Goal: Information Seeking & Learning: Learn about a topic

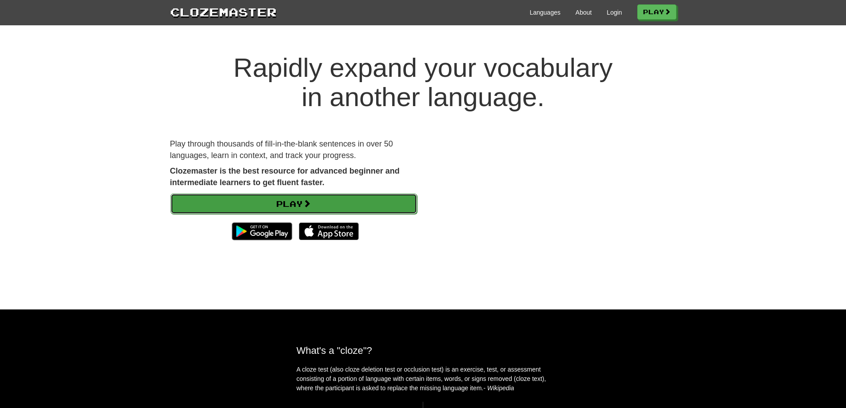
click at [341, 202] on link "Play" at bounding box center [294, 204] width 246 height 20
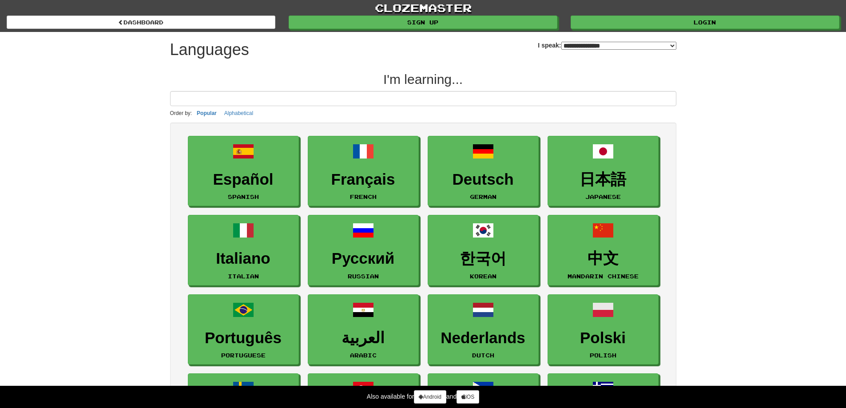
select select "*******"
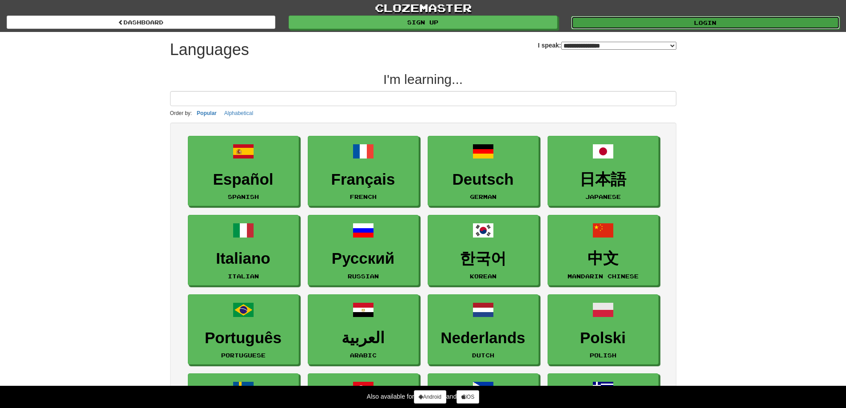
click at [641, 19] on link "Login" at bounding box center [705, 22] width 269 height 13
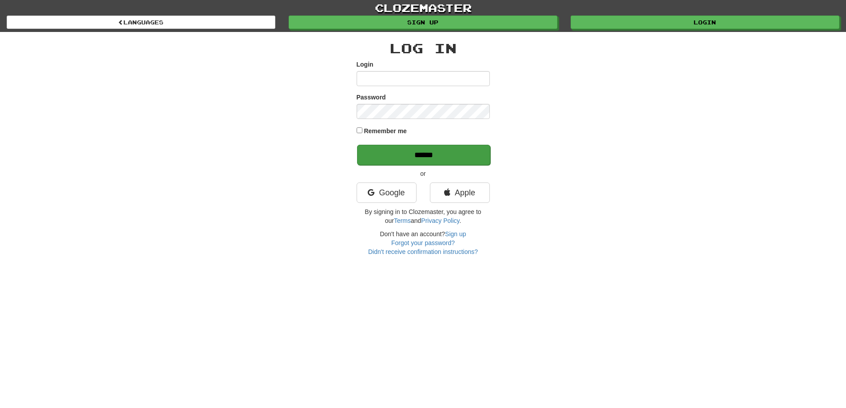
type input "**********"
click at [402, 151] on input "******" at bounding box center [423, 155] width 133 height 20
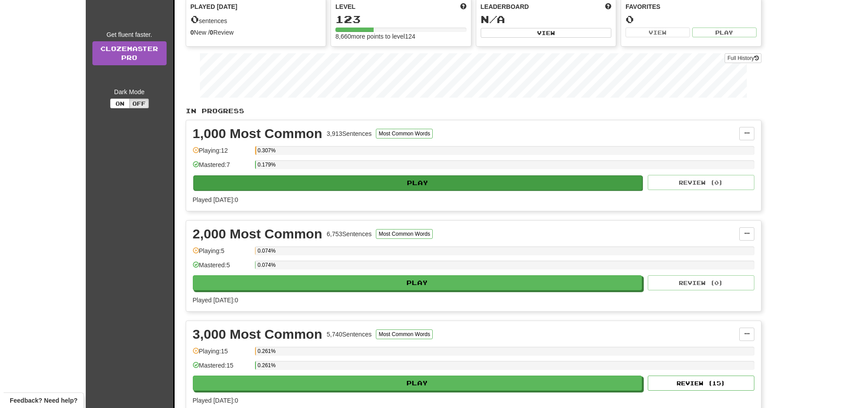
scroll to position [89, 0]
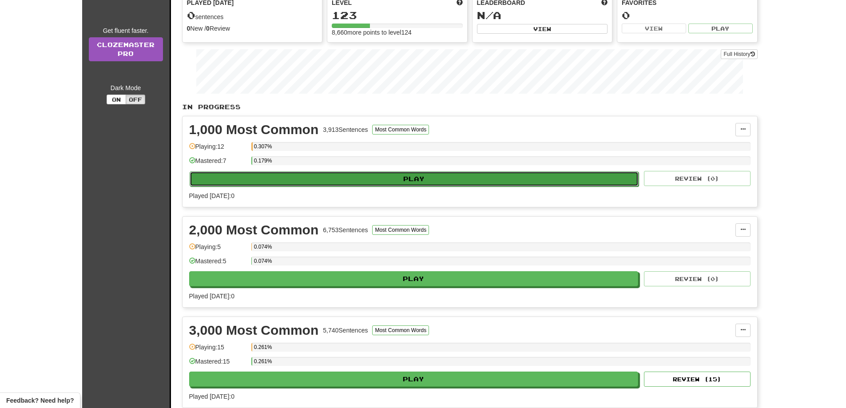
click at [358, 177] on button "Play" at bounding box center [414, 178] width 449 height 15
select select "**"
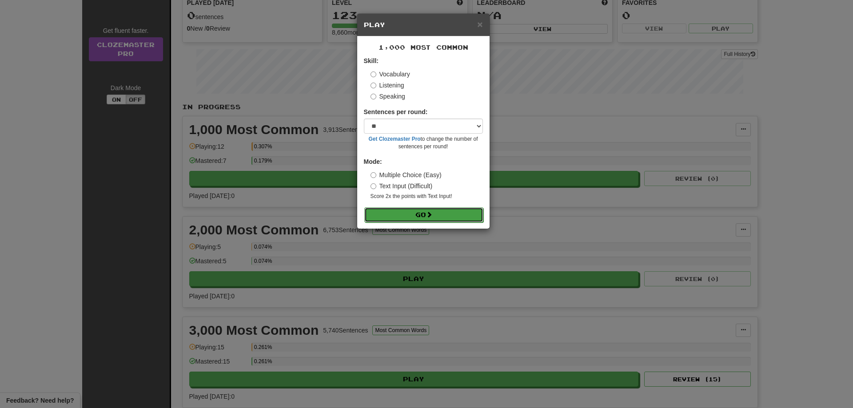
click at [400, 218] on button "Go" at bounding box center [423, 214] width 119 height 15
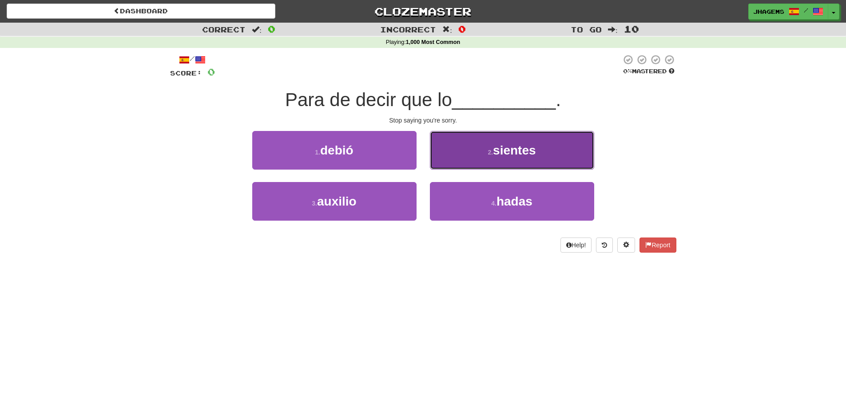
click at [474, 156] on button "2 . sientes" at bounding box center [512, 150] width 164 height 39
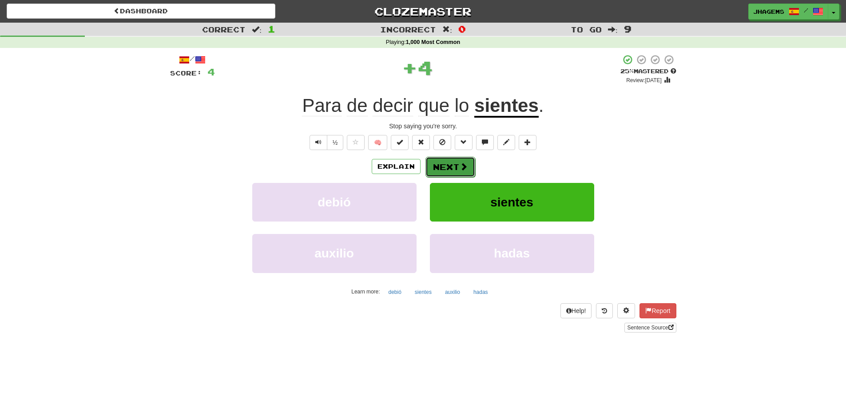
click at [453, 167] on button "Next" at bounding box center [450, 167] width 50 height 20
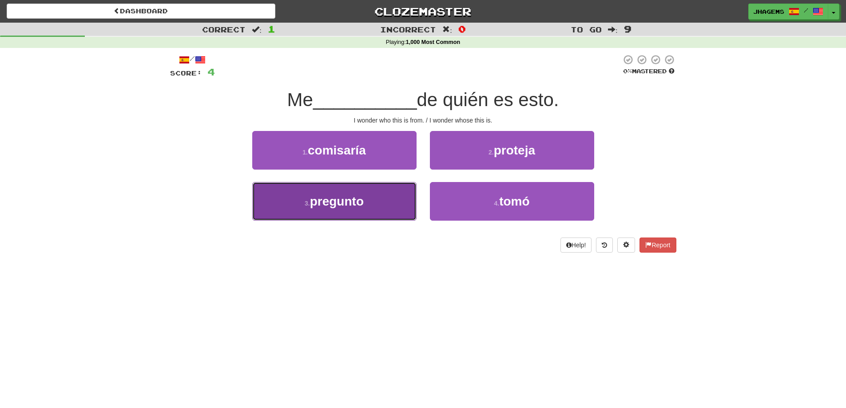
click at [399, 207] on button "3 . pregunto" at bounding box center [334, 201] width 164 height 39
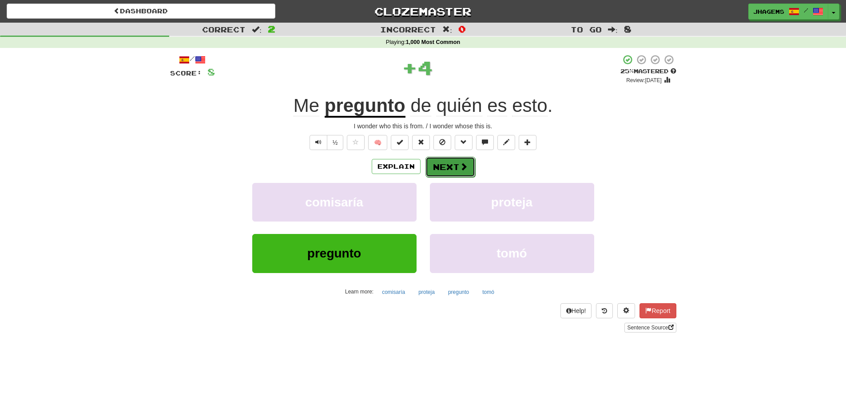
click at [460, 167] on span at bounding box center [464, 167] width 8 height 8
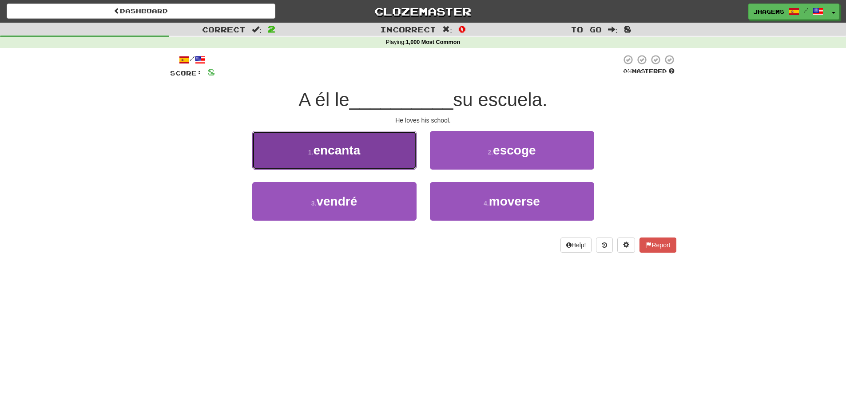
click at [389, 156] on button "1 . encanta" at bounding box center [334, 150] width 164 height 39
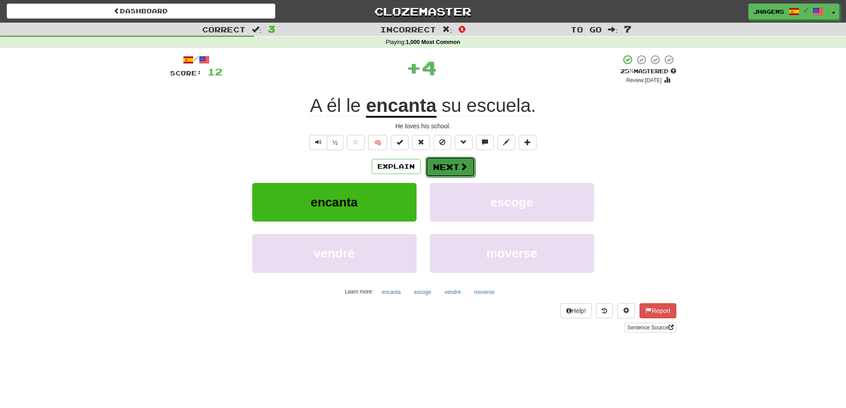
click at [436, 163] on button "Next" at bounding box center [450, 167] width 50 height 20
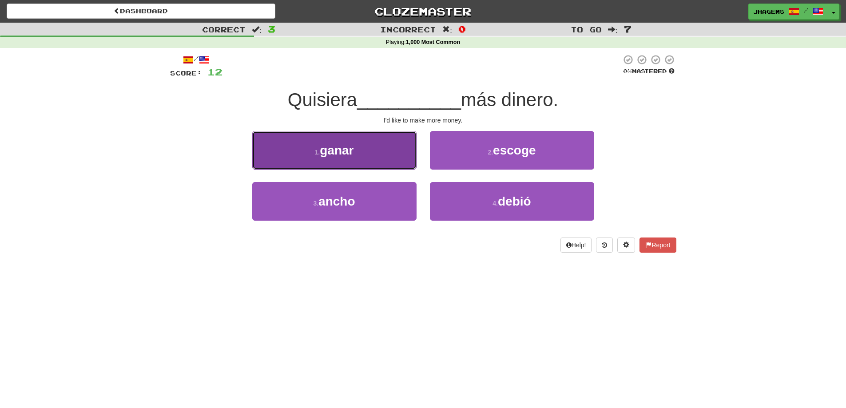
click at [369, 159] on button "1 . ganar" at bounding box center [334, 150] width 164 height 39
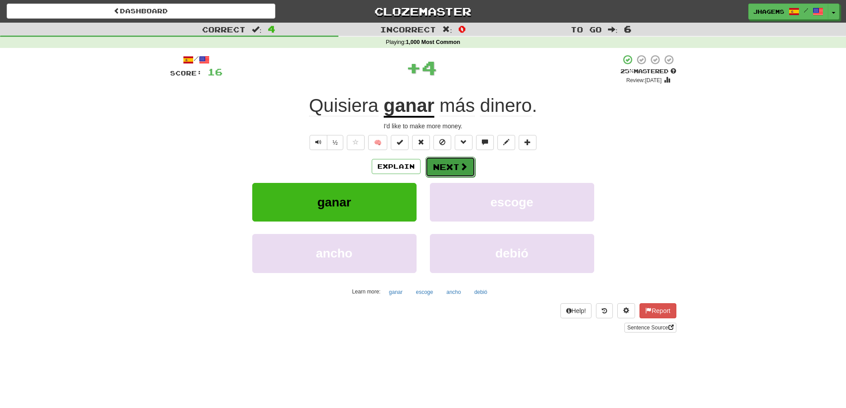
click at [440, 168] on button "Next" at bounding box center [450, 167] width 50 height 20
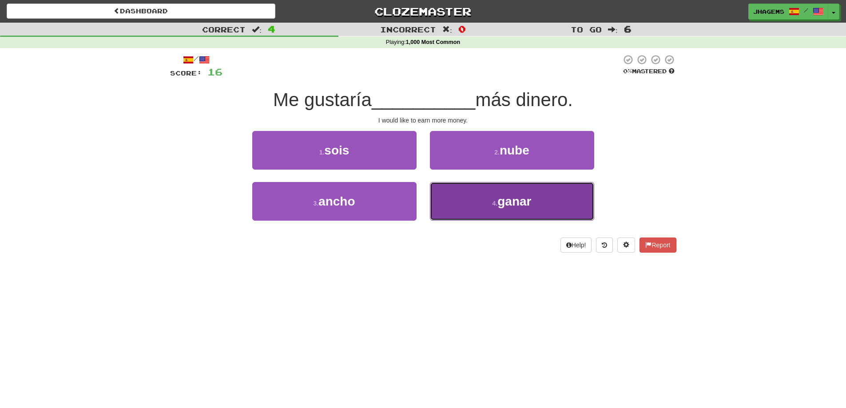
click at [477, 195] on button "4 . ganar" at bounding box center [512, 201] width 164 height 39
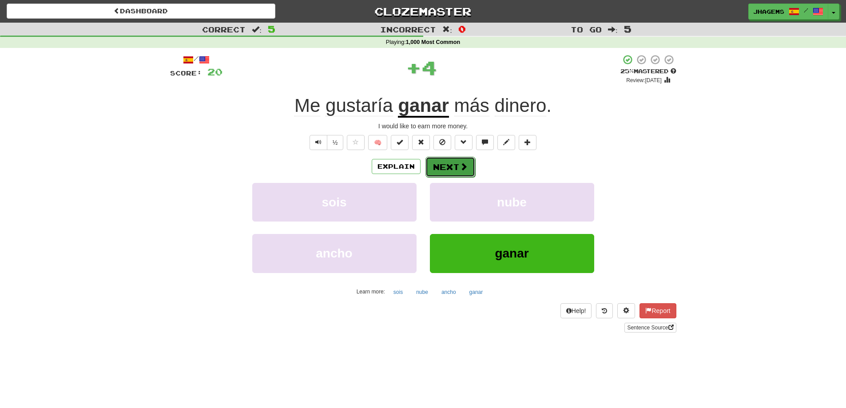
click at [439, 163] on button "Next" at bounding box center [450, 167] width 50 height 20
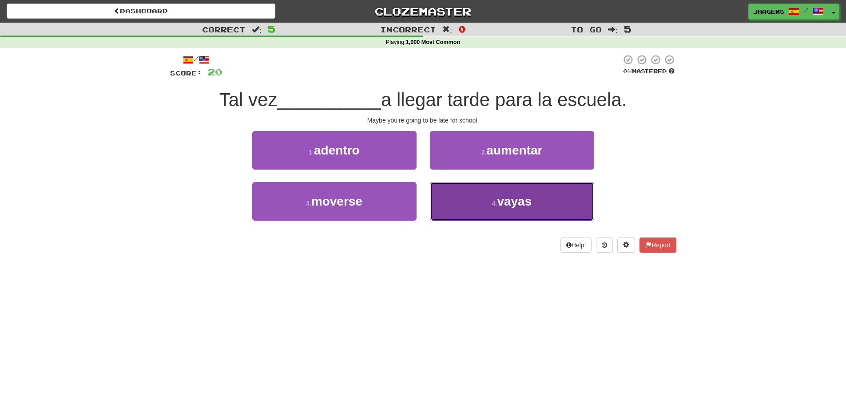
click at [485, 196] on button "4 . vayas" at bounding box center [512, 201] width 164 height 39
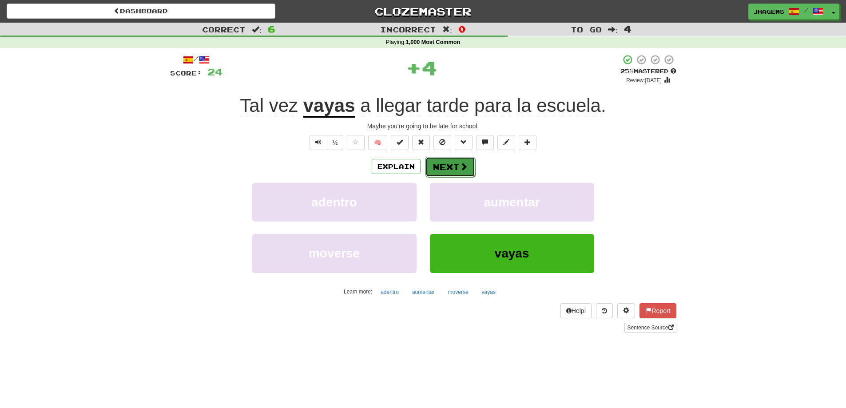
click at [435, 164] on button "Next" at bounding box center [450, 167] width 50 height 20
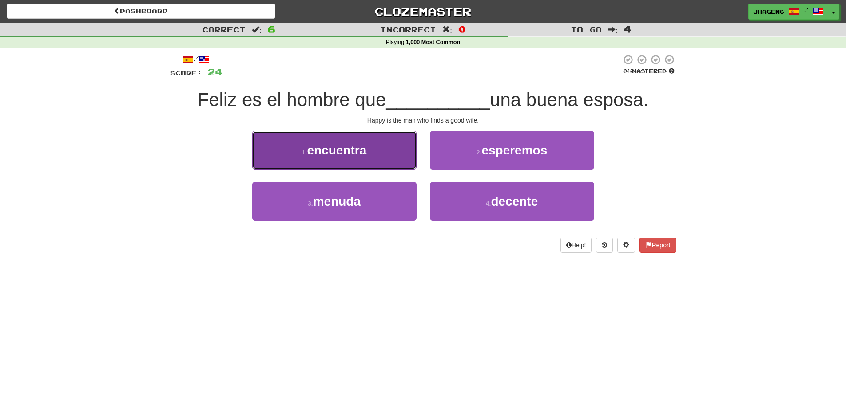
click at [365, 148] on span "encuentra" at bounding box center [337, 150] width 60 height 14
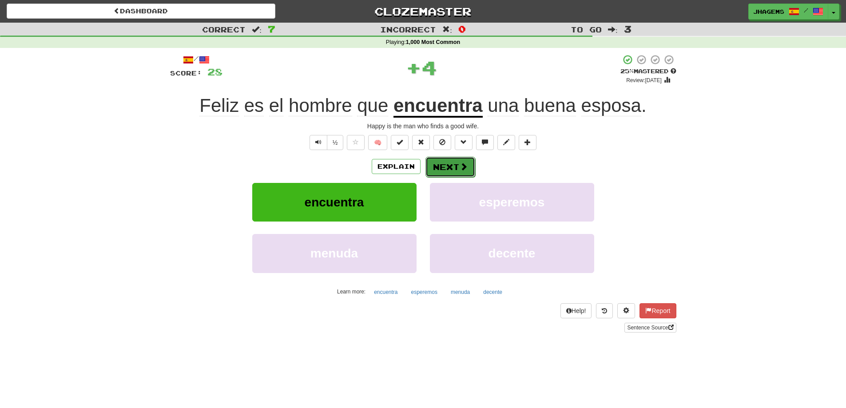
click at [432, 165] on button "Next" at bounding box center [450, 167] width 50 height 20
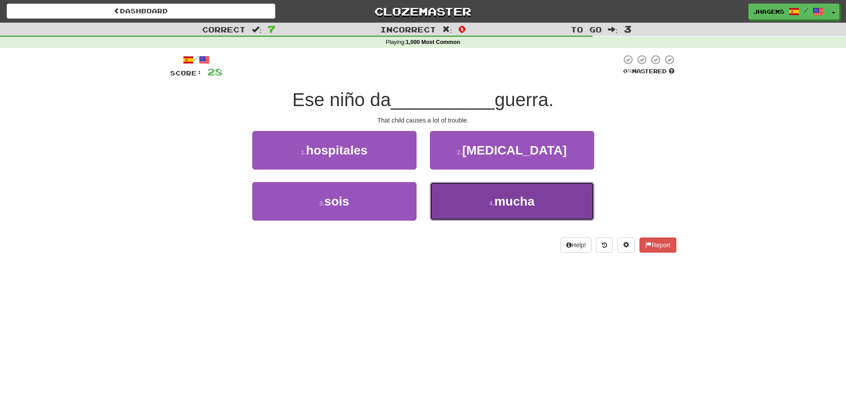
click at [506, 200] on span "mucha" at bounding box center [514, 201] width 40 height 14
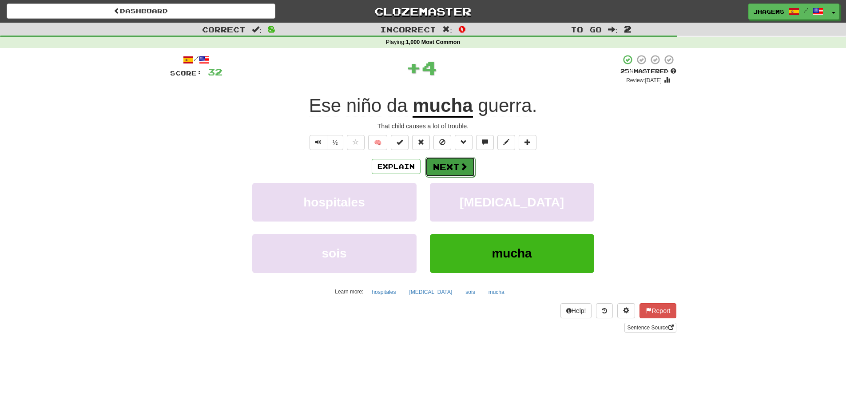
click at [460, 167] on span at bounding box center [464, 167] width 8 height 8
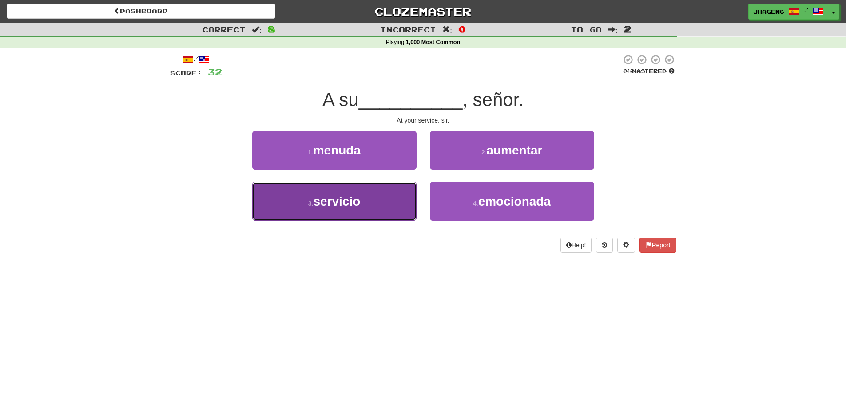
click at [378, 195] on button "3 . servicio" at bounding box center [334, 201] width 164 height 39
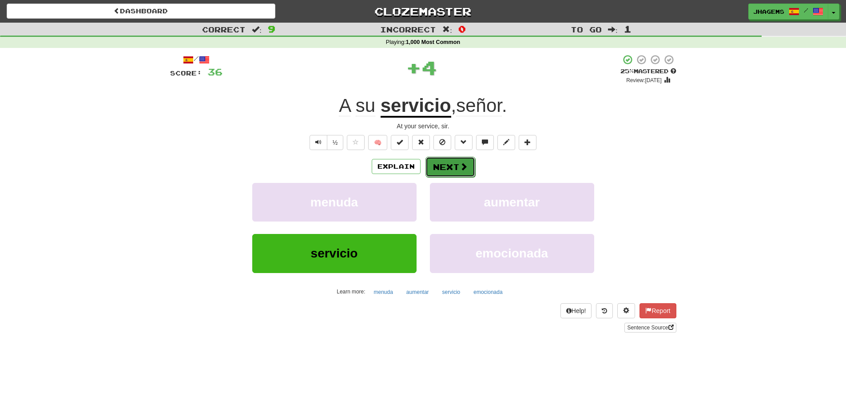
click at [456, 168] on button "Next" at bounding box center [450, 167] width 50 height 20
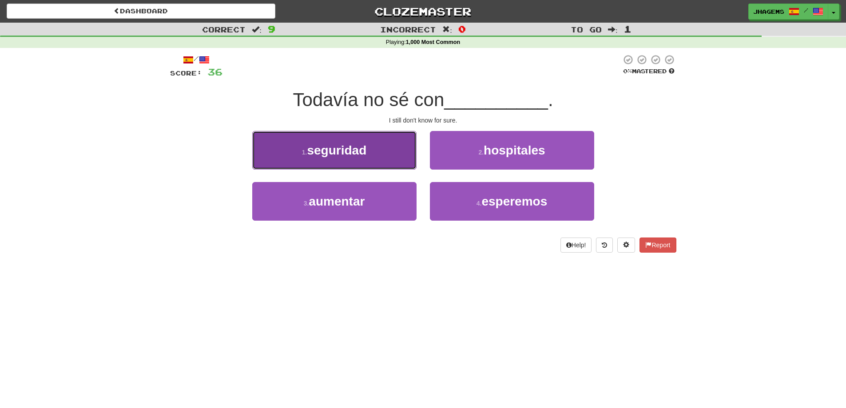
click at [395, 141] on button "1 . seguridad" at bounding box center [334, 150] width 164 height 39
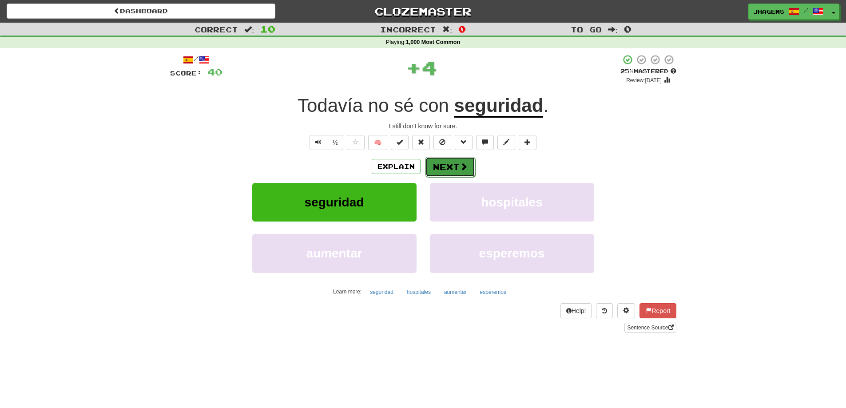
click at [447, 162] on button "Next" at bounding box center [450, 167] width 50 height 20
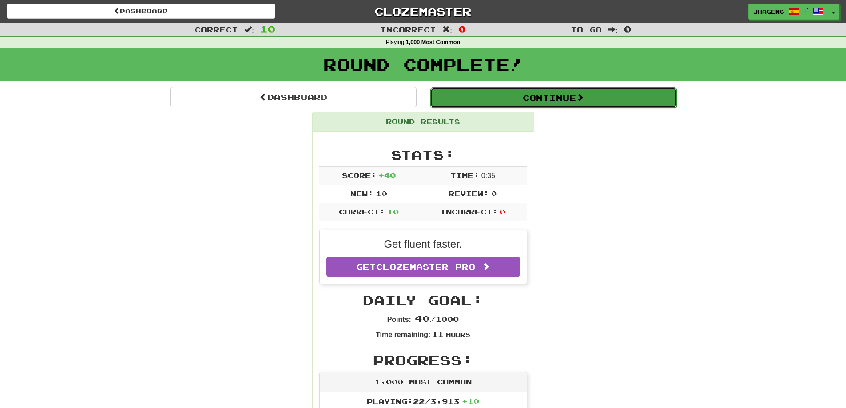
click at [577, 94] on button "Continue" at bounding box center [553, 97] width 246 height 20
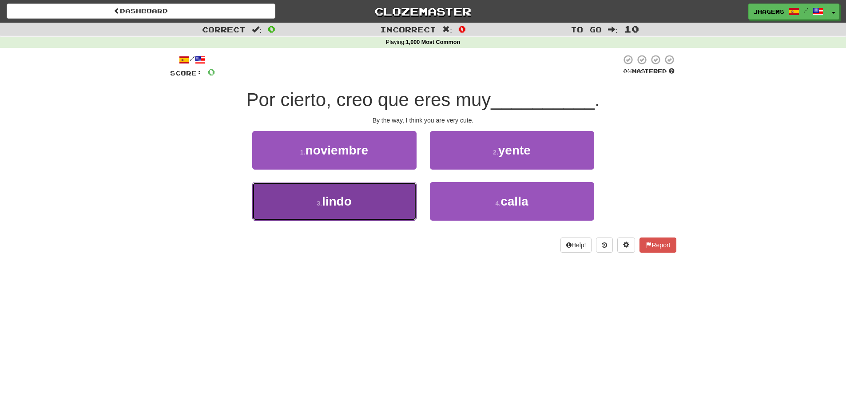
click at [373, 197] on button "3 . lindo" at bounding box center [334, 201] width 164 height 39
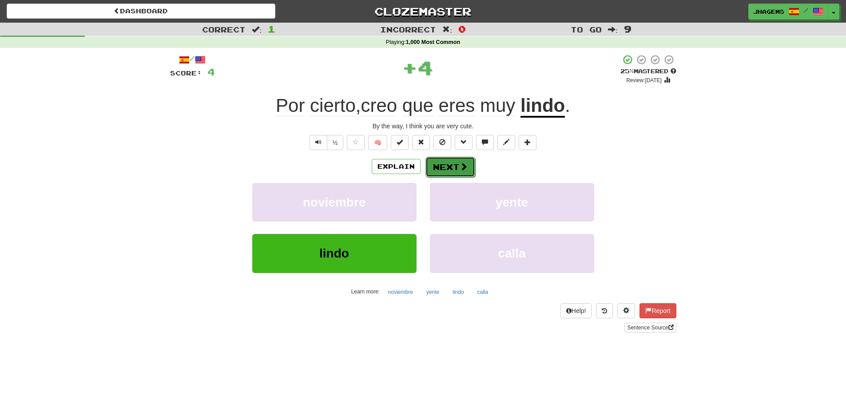
click at [432, 171] on button "Next" at bounding box center [450, 167] width 50 height 20
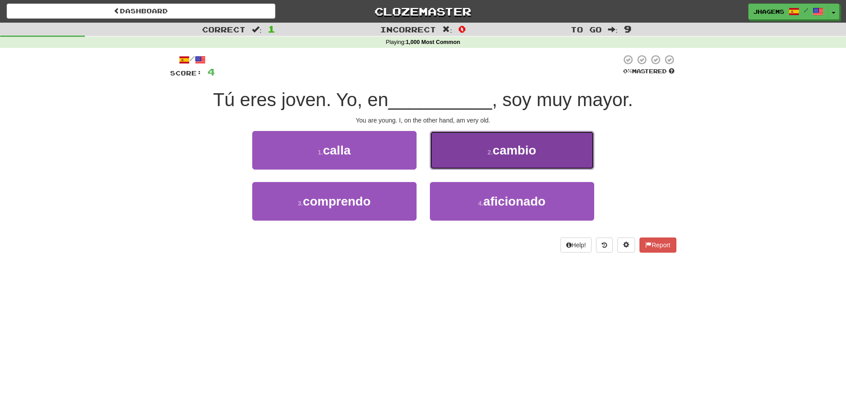
click at [490, 149] on small "2 ." at bounding box center [490, 152] width 5 height 7
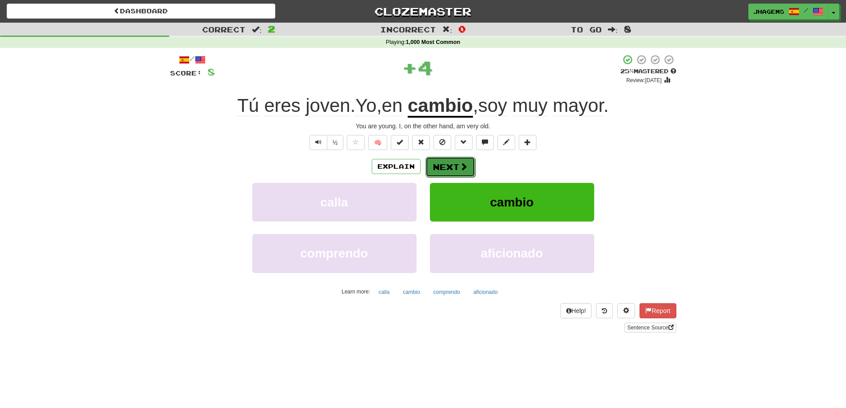
click at [452, 163] on button "Next" at bounding box center [450, 167] width 50 height 20
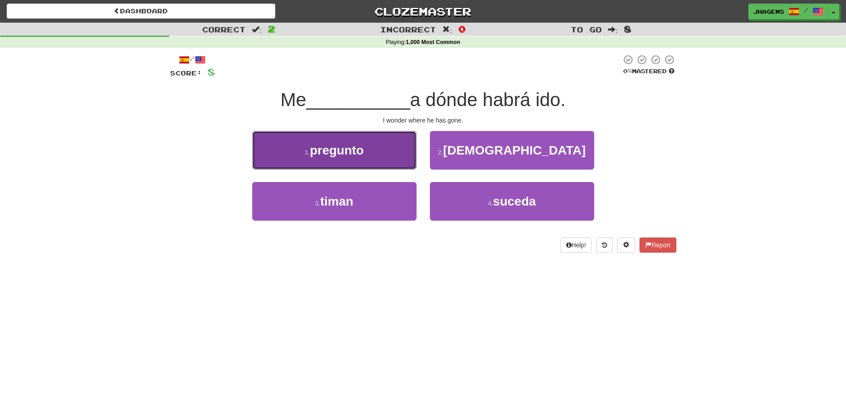
click at [282, 151] on button "1 . pregunto" at bounding box center [334, 150] width 164 height 39
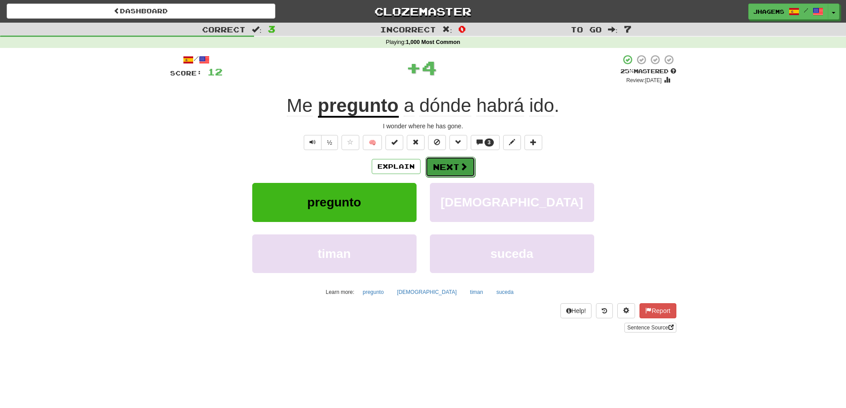
click at [436, 172] on button "Next" at bounding box center [450, 167] width 50 height 20
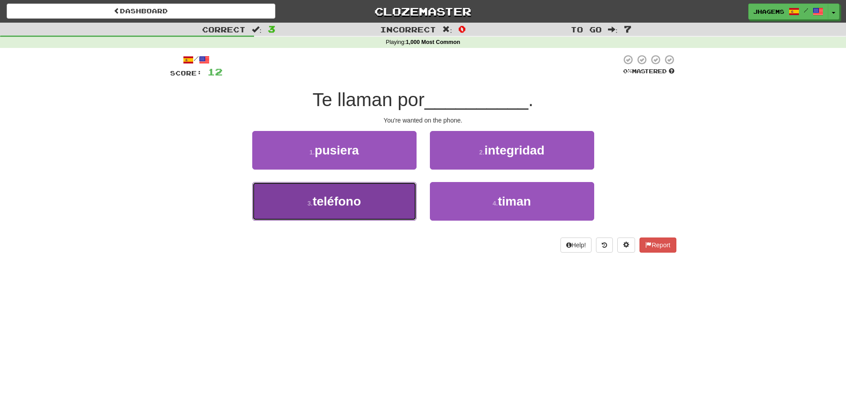
click at [373, 192] on button "3 . teléfono" at bounding box center [334, 201] width 164 height 39
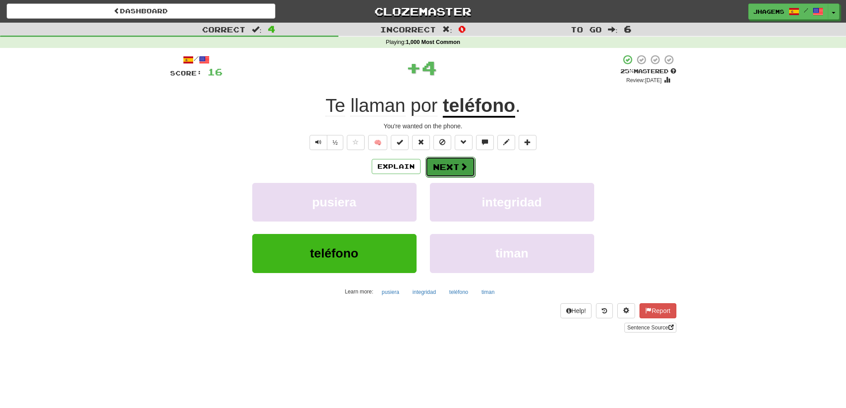
click at [448, 171] on button "Next" at bounding box center [450, 167] width 50 height 20
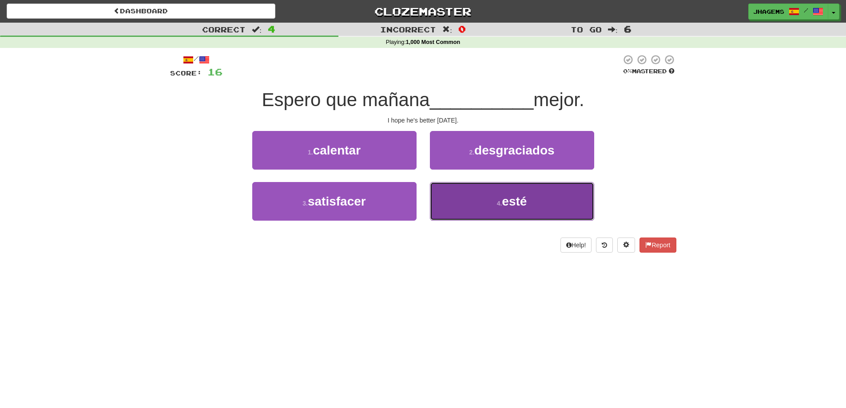
click at [474, 200] on button "4 . esté" at bounding box center [512, 201] width 164 height 39
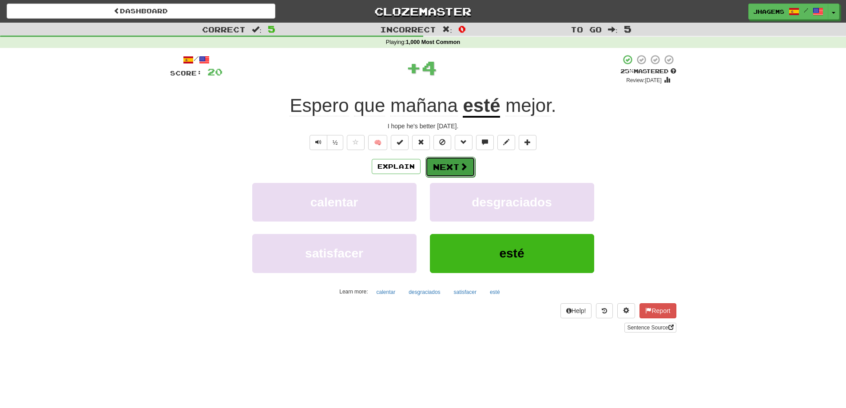
click at [463, 163] on span at bounding box center [464, 167] width 8 height 8
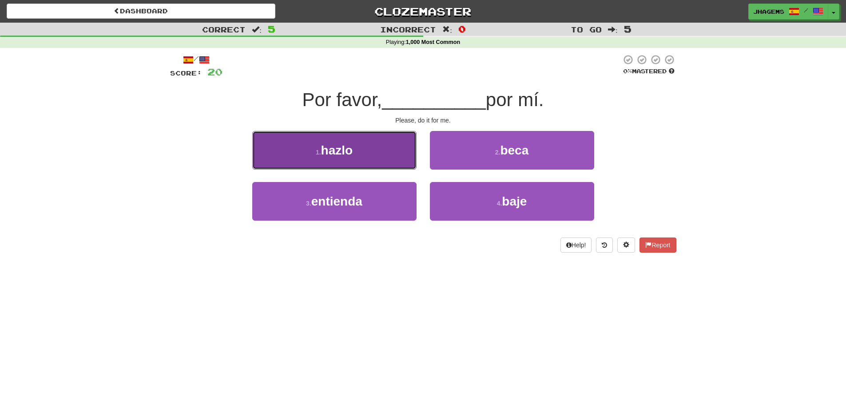
click at [401, 146] on button "1 . hazlo" at bounding box center [334, 150] width 164 height 39
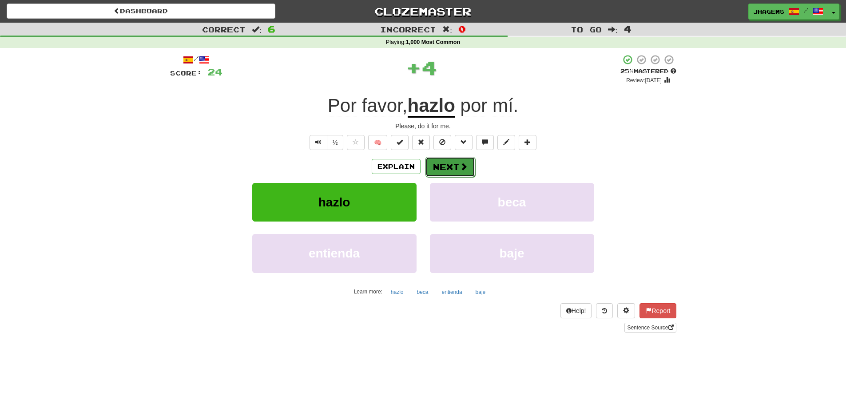
click at [449, 166] on button "Next" at bounding box center [450, 167] width 50 height 20
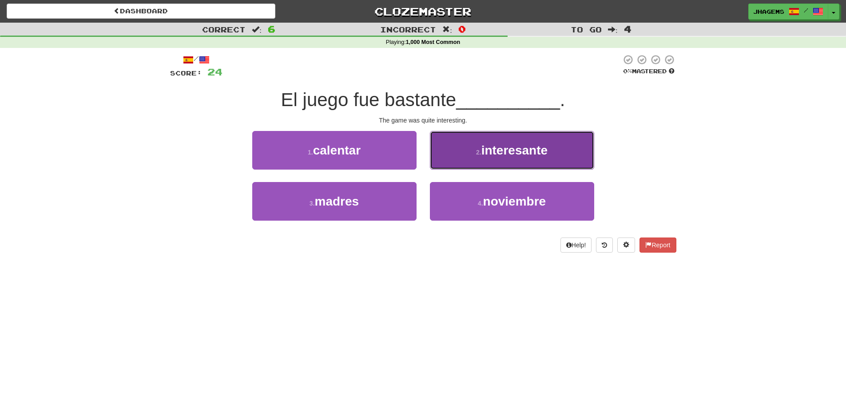
click at [476, 147] on button "2 . interesante" at bounding box center [512, 150] width 164 height 39
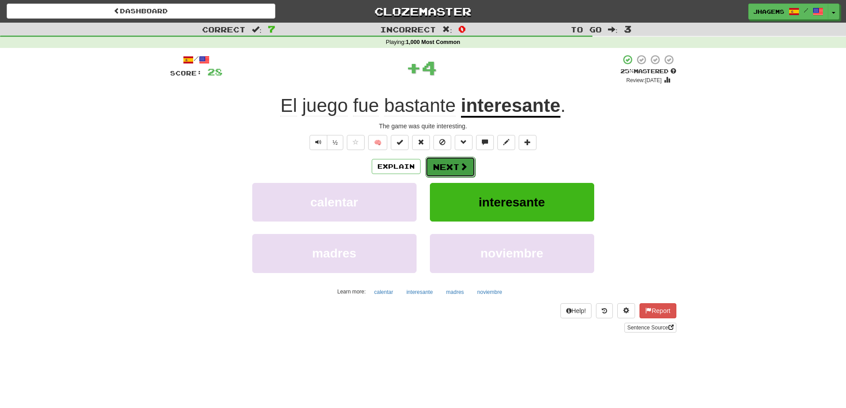
click at [438, 164] on button "Next" at bounding box center [450, 167] width 50 height 20
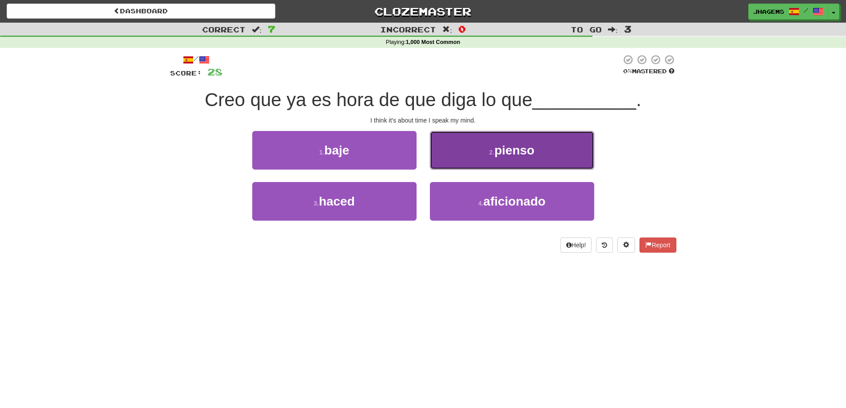
click at [497, 146] on span "pienso" at bounding box center [514, 150] width 40 height 14
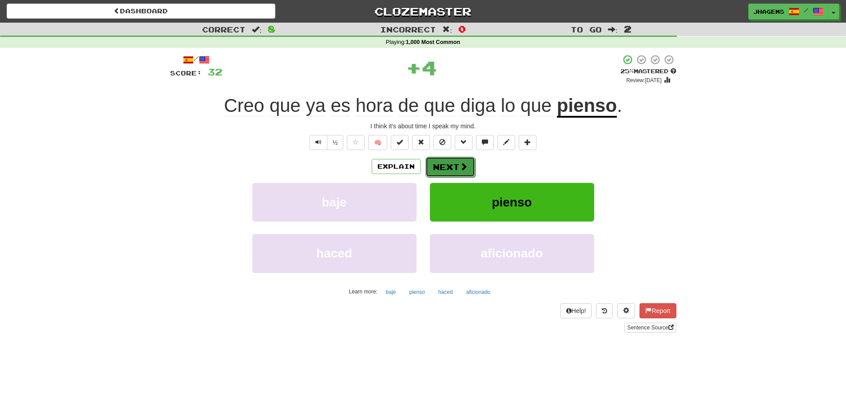
click at [454, 162] on button "Next" at bounding box center [450, 167] width 50 height 20
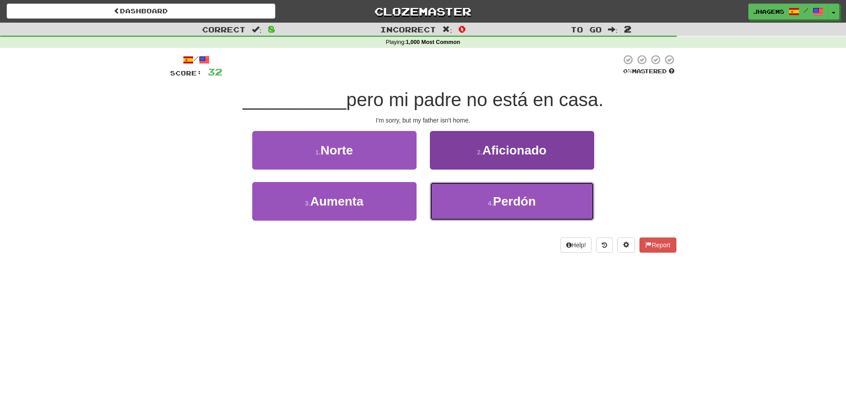
click at [445, 196] on button "4 . Perdón" at bounding box center [512, 201] width 164 height 39
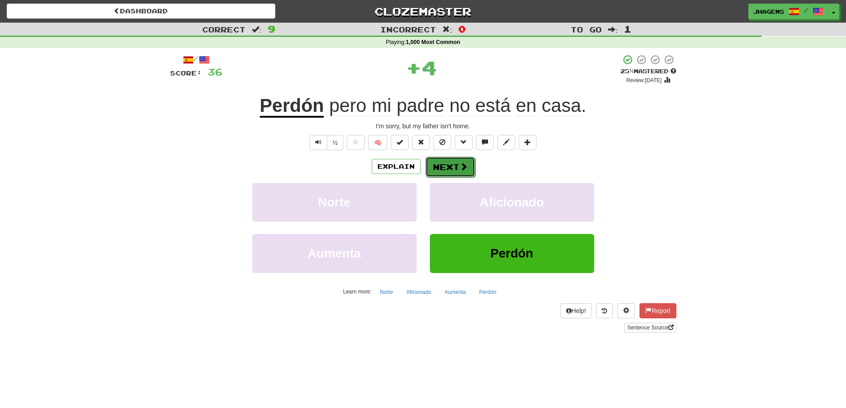
click at [443, 171] on button "Next" at bounding box center [450, 167] width 50 height 20
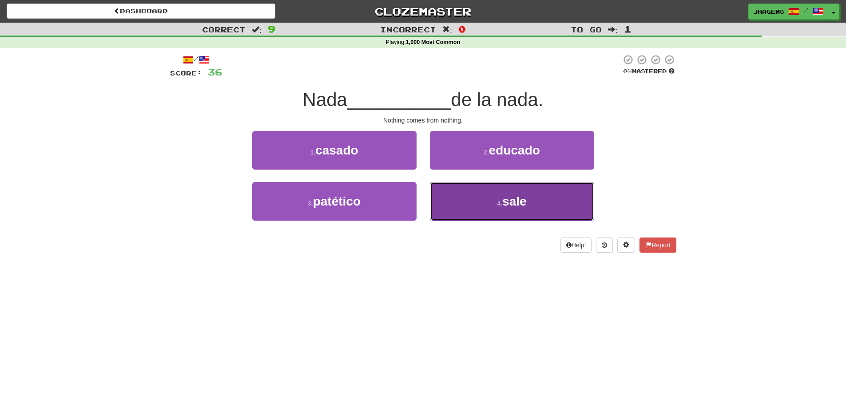
click at [483, 209] on button "4 . sale" at bounding box center [512, 201] width 164 height 39
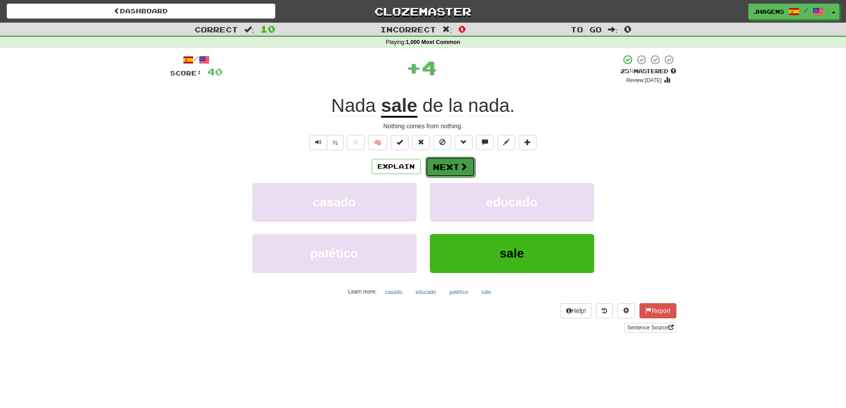
click at [461, 167] on span at bounding box center [464, 167] width 8 height 8
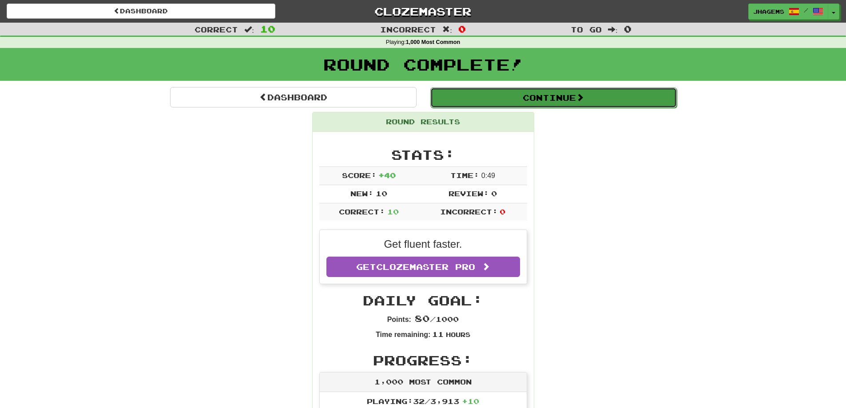
click at [522, 102] on button "Continue" at bounding box center [553, 97] width 246 height 20
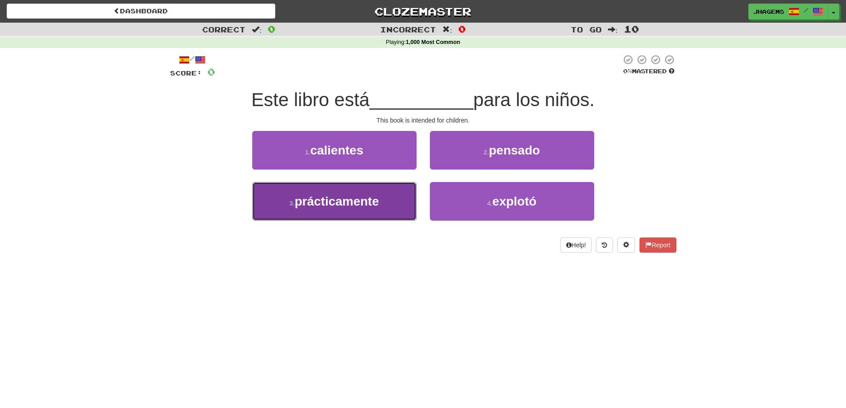
click at [385, 201] on button "3 . prácticamente" at bounding box center [334, 201] width 164 height 39
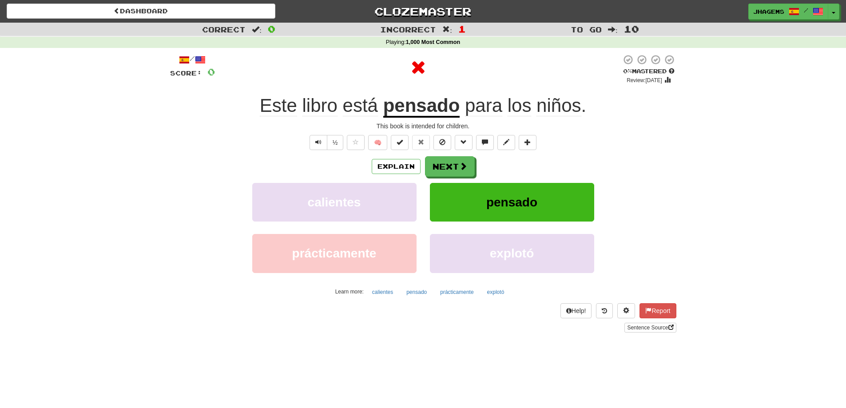
click at [421, 159] on div "Explain Next" at bounding box center [423, 166] width 506 height 20
click at [447, 168] on button "Next" at bounding box center [450, 167] width 50 height 20
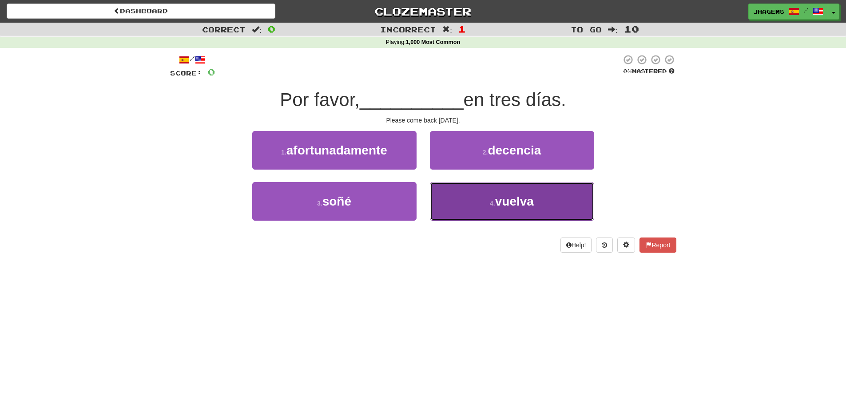
click at [464, 211] on button "4 . vuelva" at bounding box center [512, 201] width 164 height 39
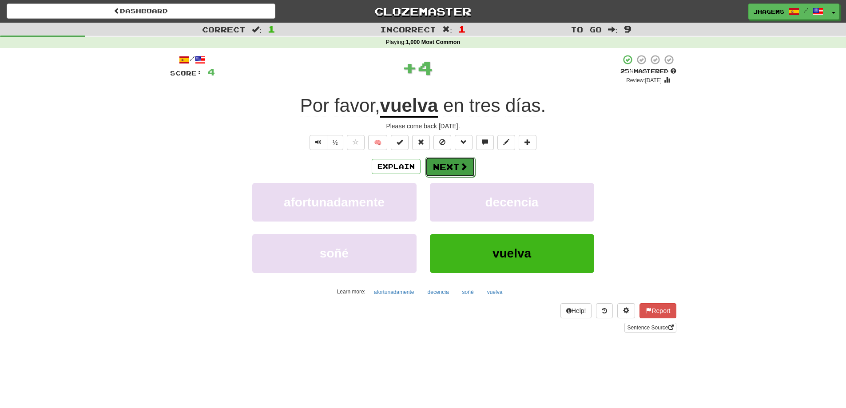
click at [455, 164] on button "Next" at bounding box center [450, 167] width 50 height 20
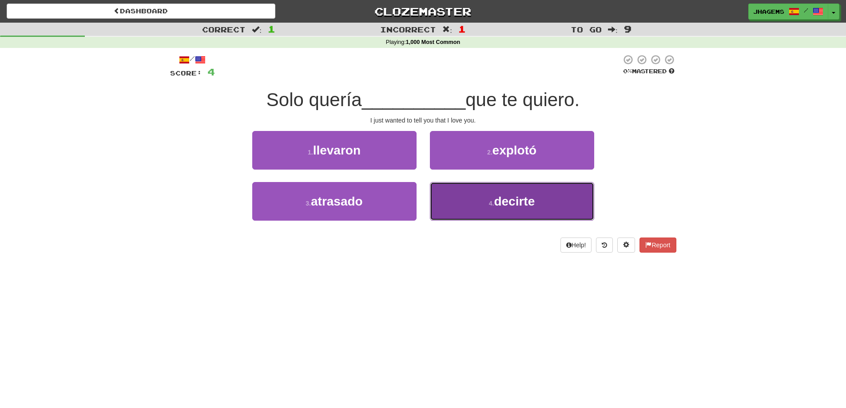
click at [480, 201] on button "4 . decirte" at bounding box center [512, 201] width 164 height 39
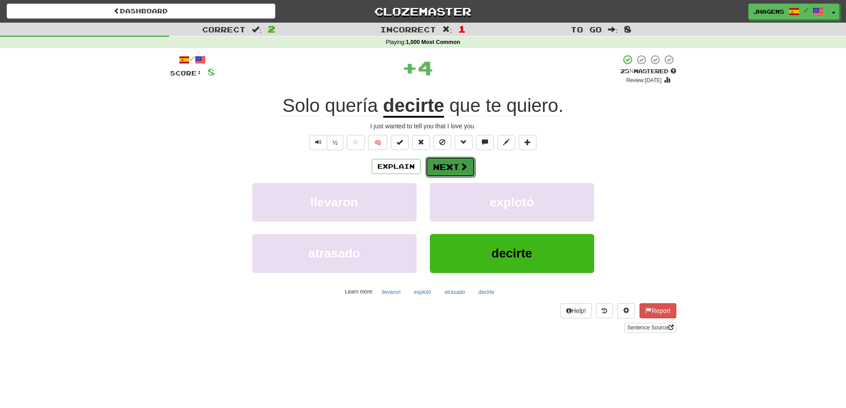
click at [457, 166] on button "Next" at bounding box center [450, 167] width 50 height 20
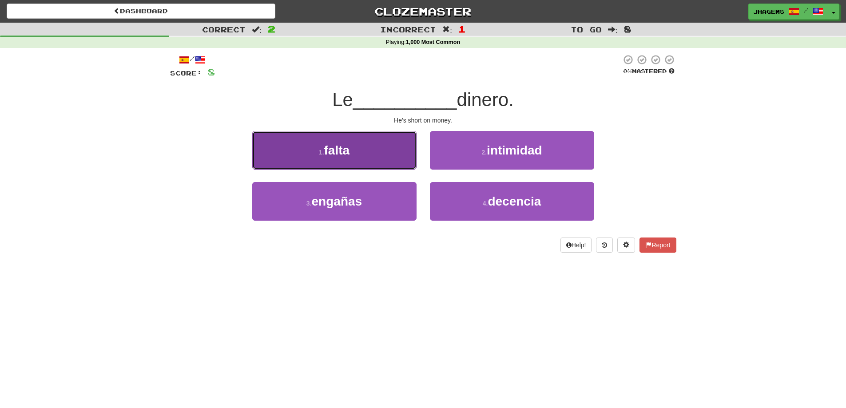
click at [404, 158] on button "1 . falta" at bounding box center [334, 150] width 164 height 39
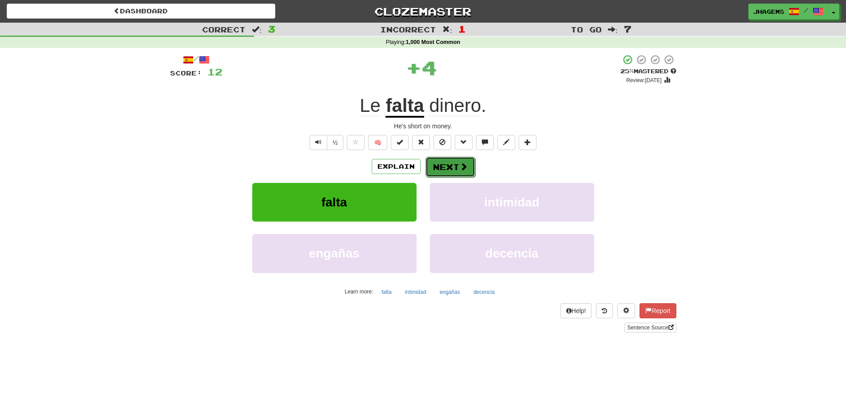
click at [442, 163] on button "Next" at bounding box center [450, 167] width 50 height 20
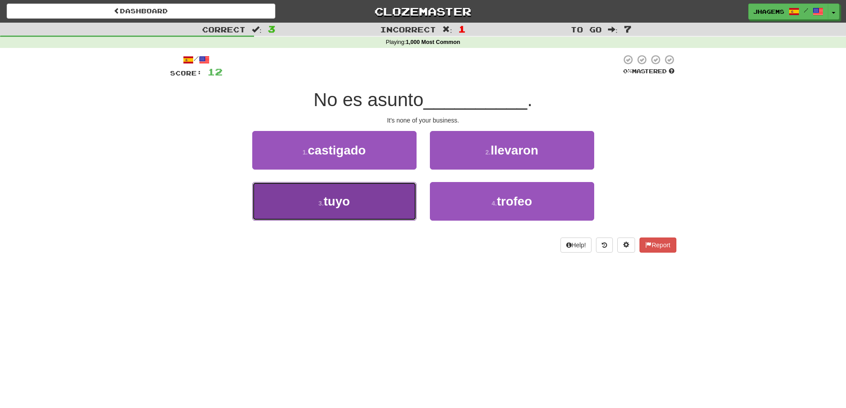
click at [373, 198] on button "3 . tuyo" at bounding box center [334, 201] width 164 height 39
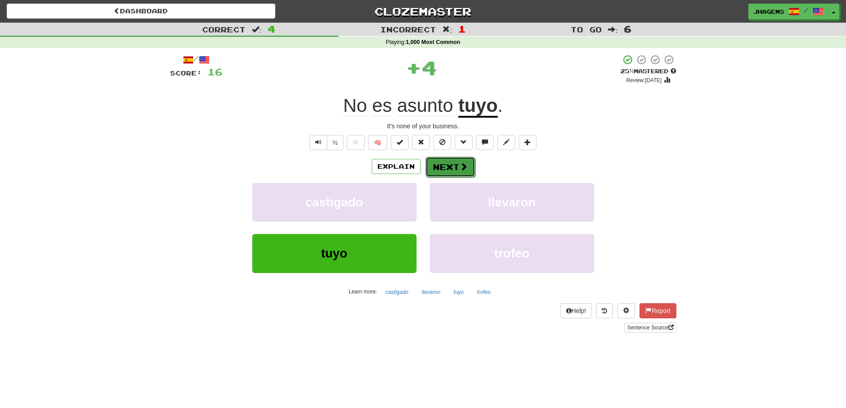
click at [451, 175] on button "Next" at bounding box center [450, 167] width 50 height 20
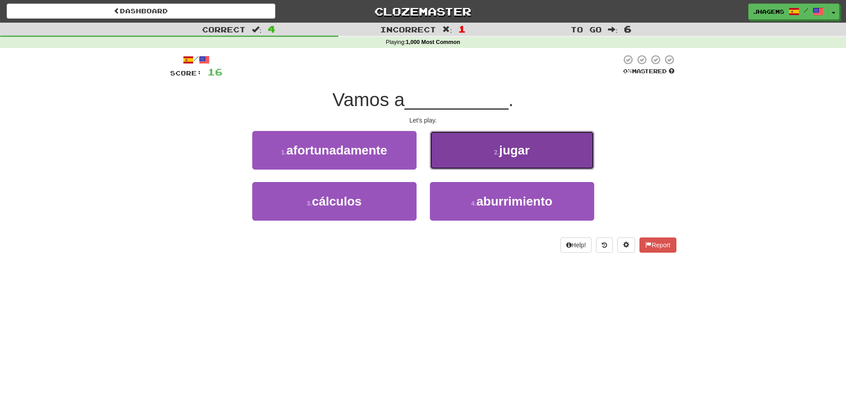
click at [477, 161] on button "2 . jugar" at bounding box center [512, 150] width 164 height 39
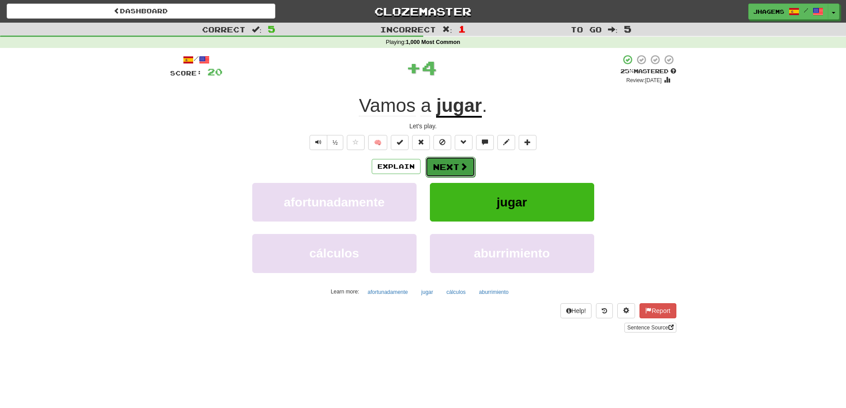
click at [460, 165] on span at bounding box center [464, 167] width 8 height 8
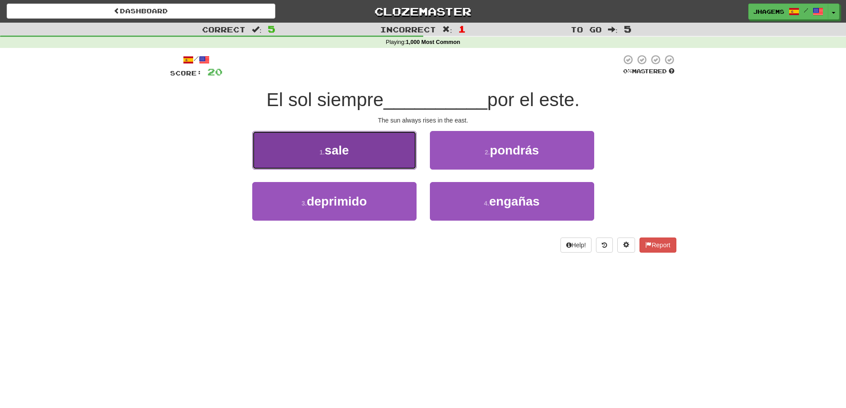
click at [385, 162] on button "1 . sale" at bounding box center [334, 150] width 164 height 39
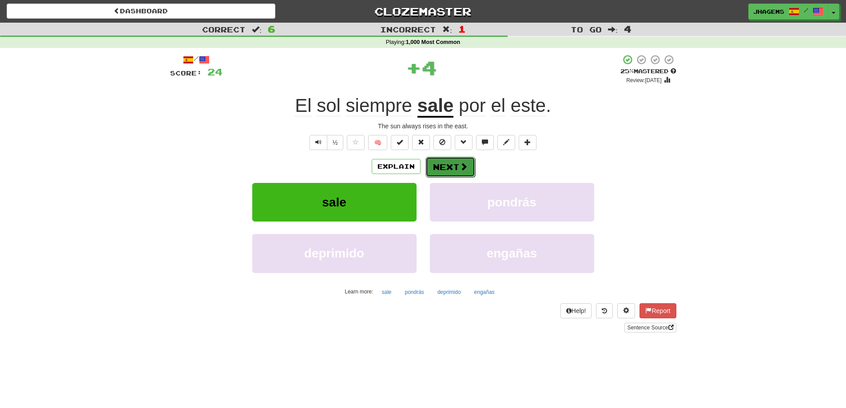
click at [451, 165] on button "Next" at bounding box center [450, 167] width 50 height 20
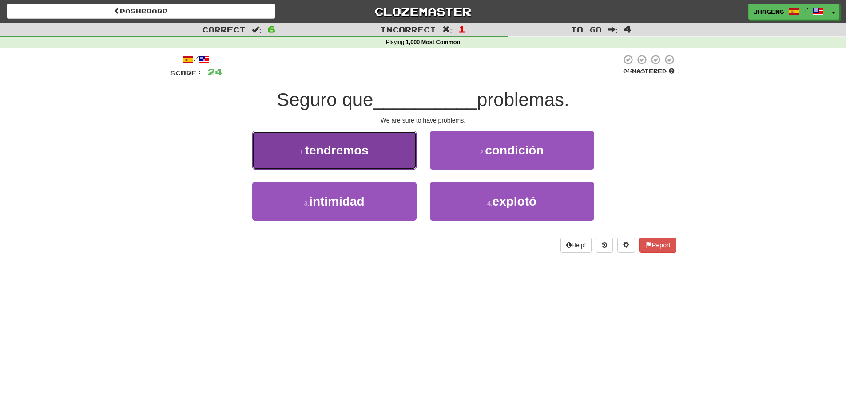
click at [397, 142] on button "1 . tendremos" at bounding box center [334, 150] width 164 height 39
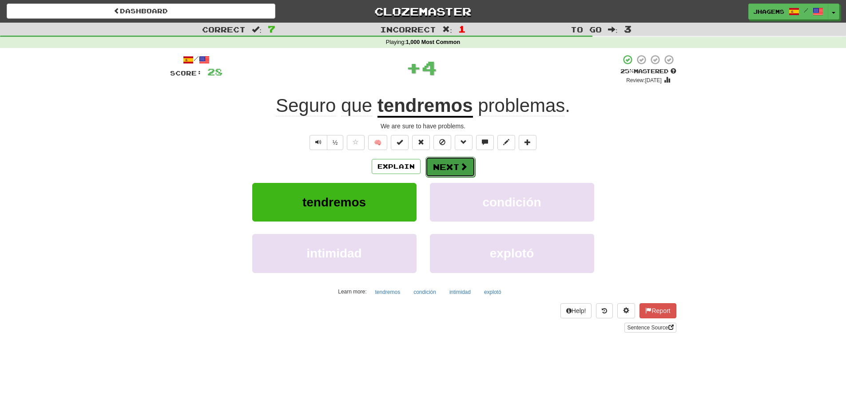
click at [436, 162] on button "Next" at bounding box center [450, 167] width 50 height 20
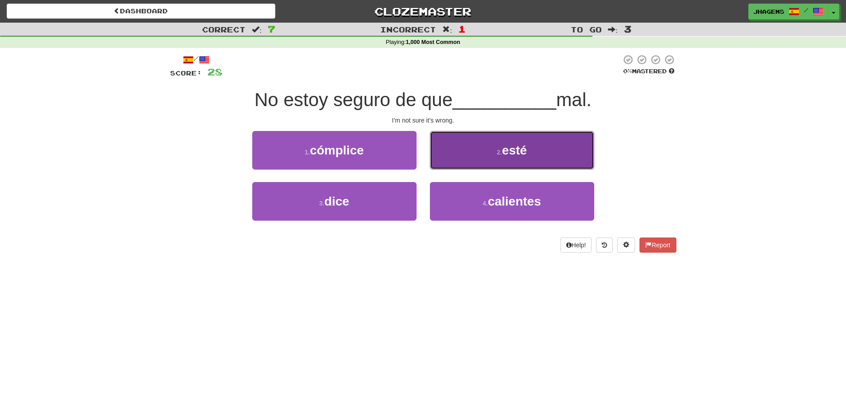
click at [474, 158] on button "2 . esté" at bounding box center [512, 150] width 164 height 39
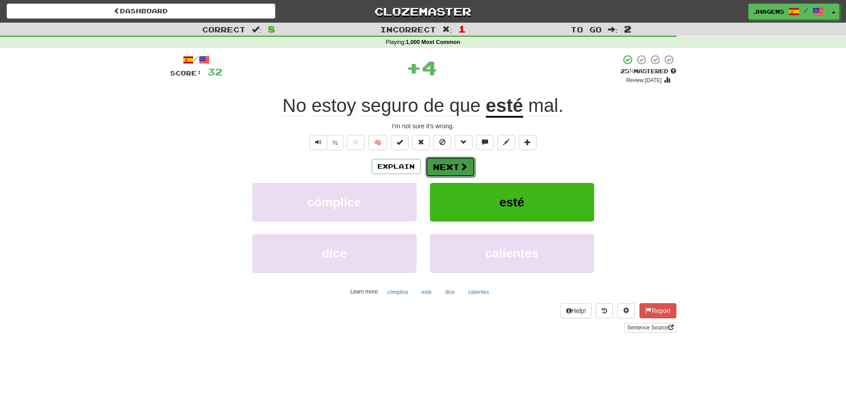
click at [470, 171] on button "Next" at bounding box center [450, 167] width 50 height 20
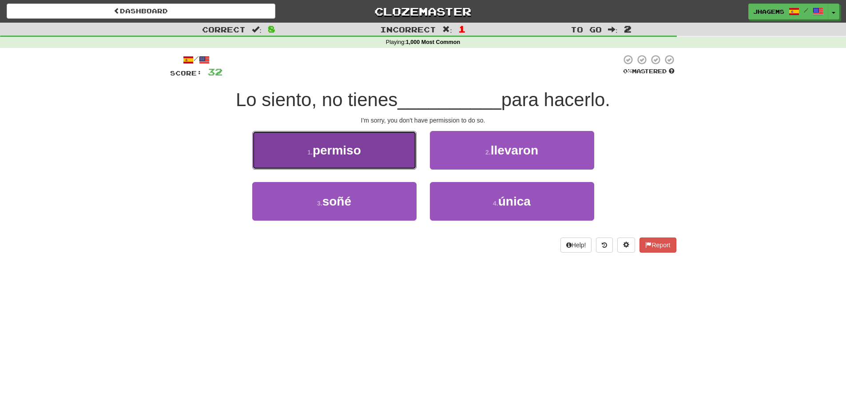
click at [368, 156] on button "1 . permiso" at bounding box center [334, 150] width 164 height 39
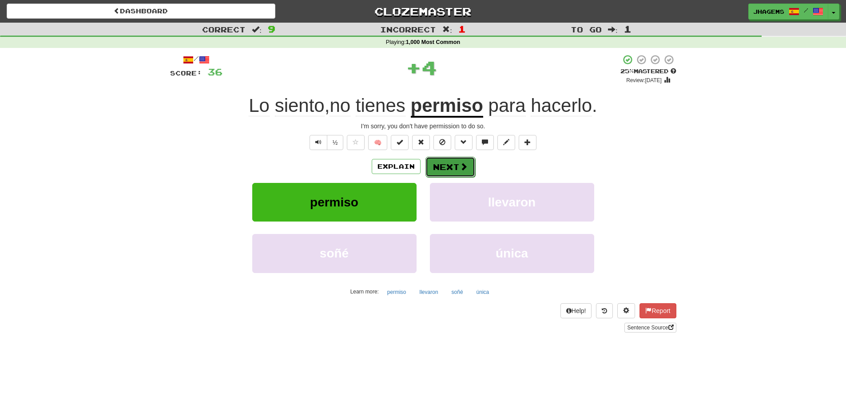
click at [432, 169] on button "Next" at bounding box center [450, 167] width 50 height 20
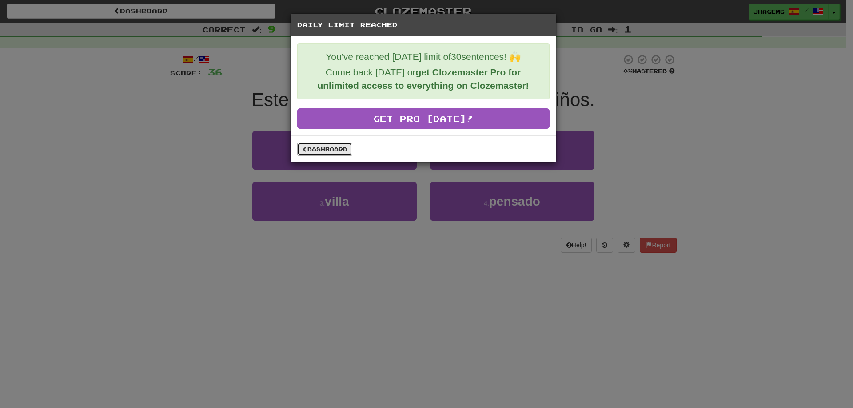
click at [335, 152] on link "Dashboard" at bounding box center [324, 149] width 55 height 13
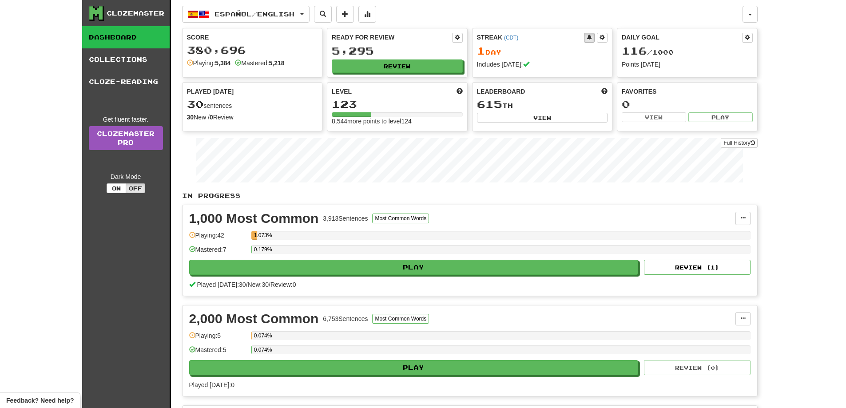
click at [120, 10] on div "Clozemaster" at bounding box center [136, 13] width 58 height 9
